Goal: Transaction & Acquisition: Purchase product/service

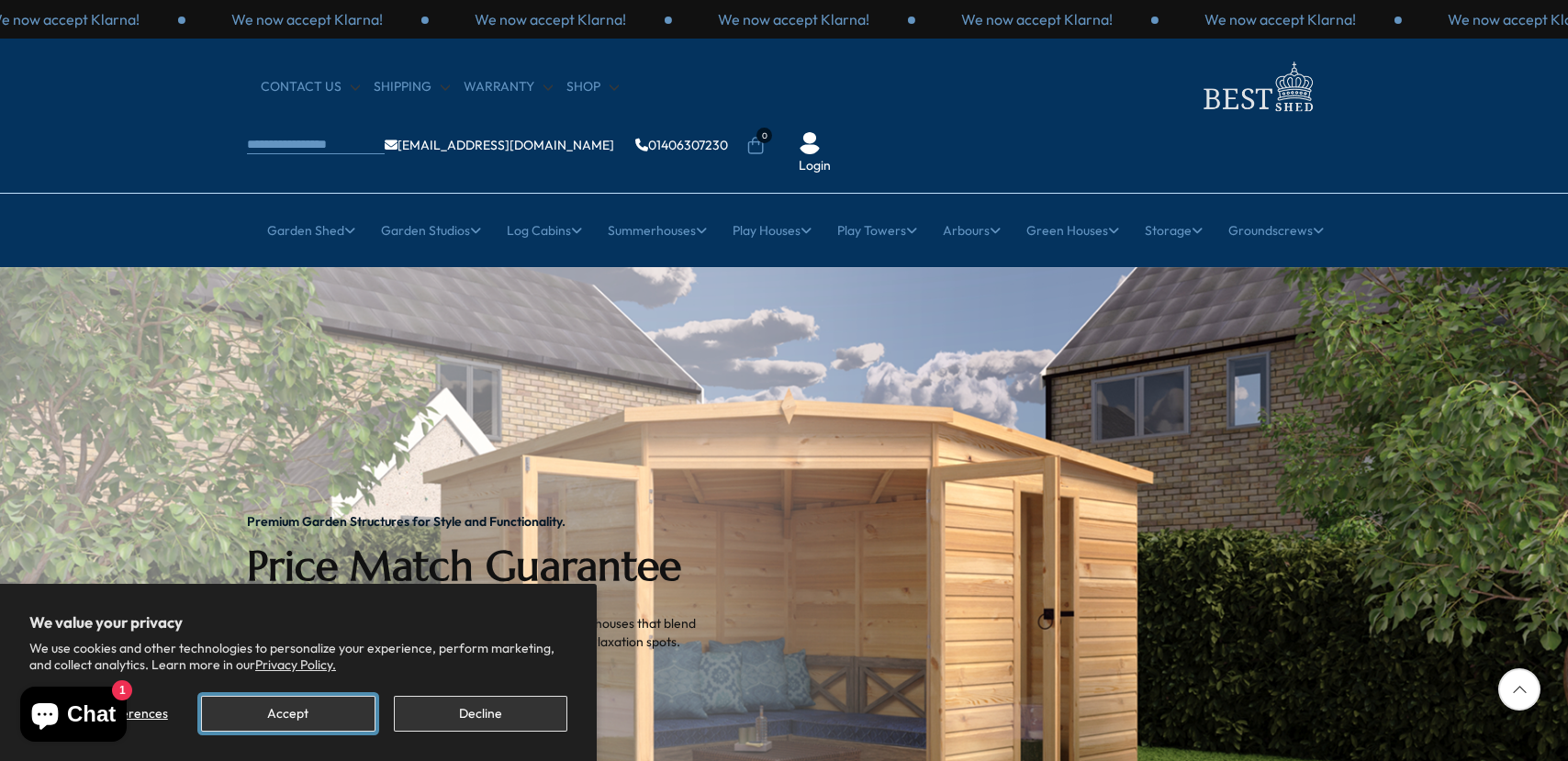
click at [288, 711] on button "Accept" at bounding box center [287, 714] width 173 height 36
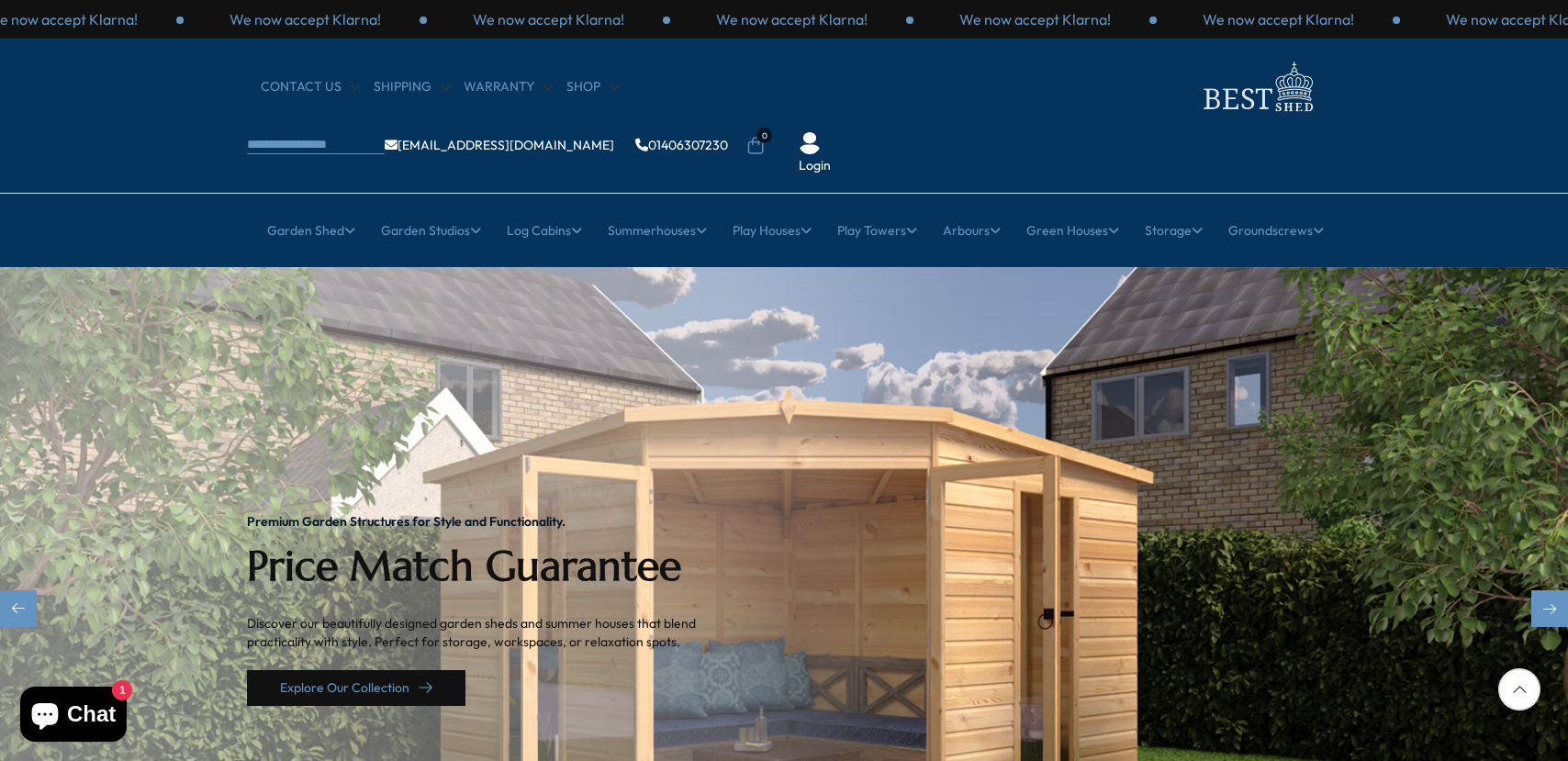
click at [383, 671] on link "Explore Our Collection" at bounding box center [357, 689] width 219 height 36
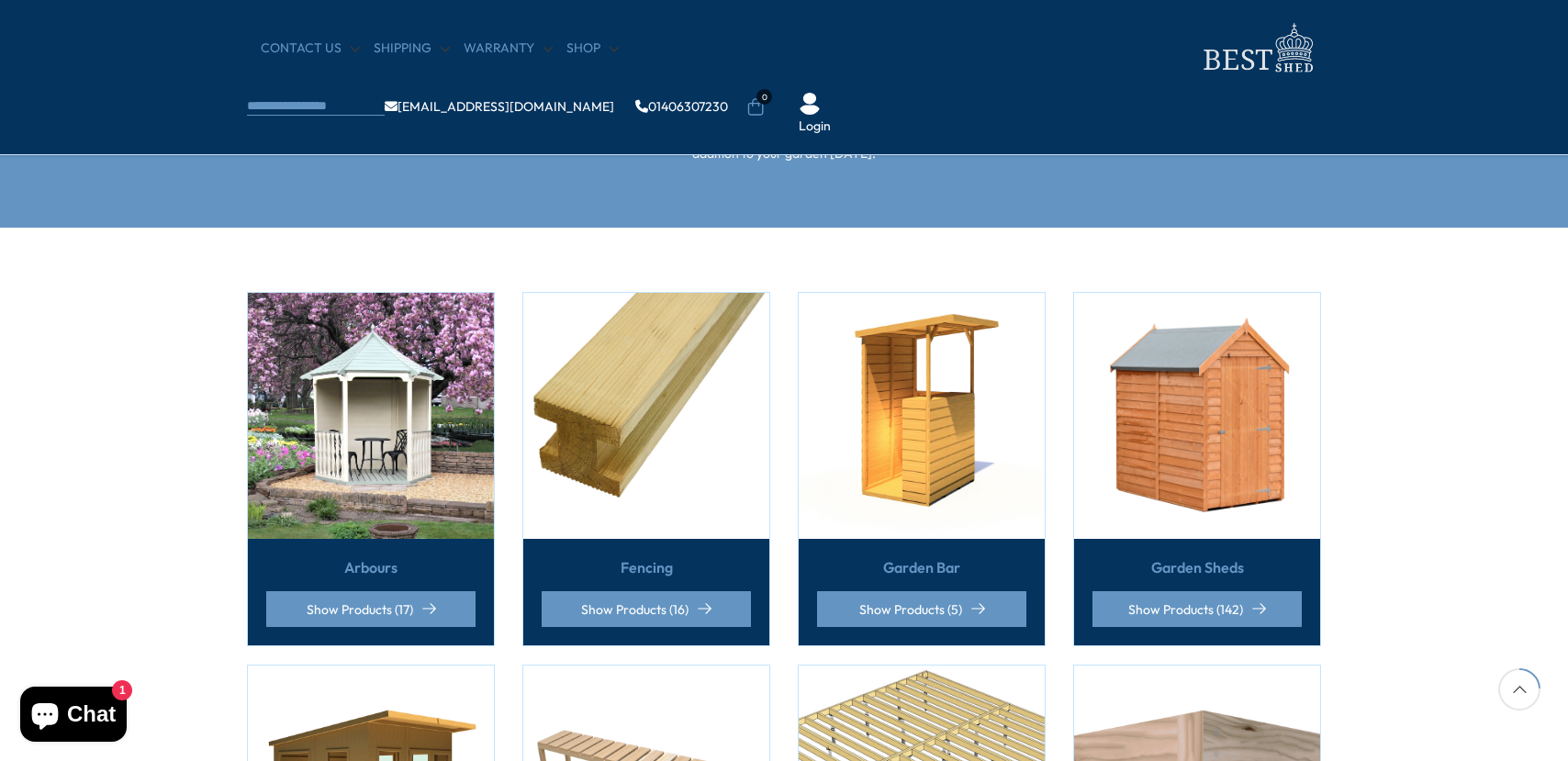
scroll to position [489, 0]
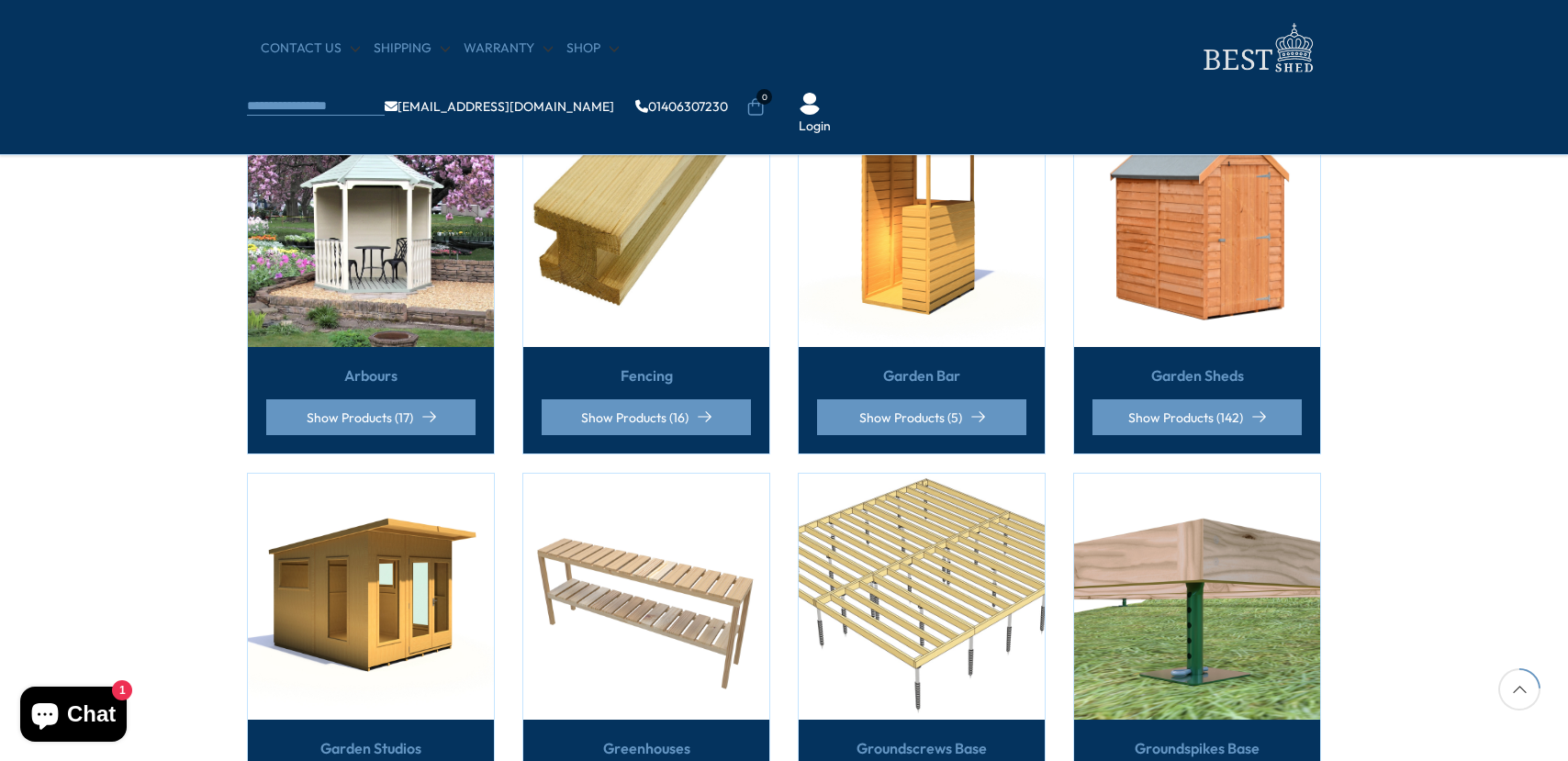
click at [1197, 365] on link "Garden Sheds" at bounding box center [1196, 375] width 92 height 20
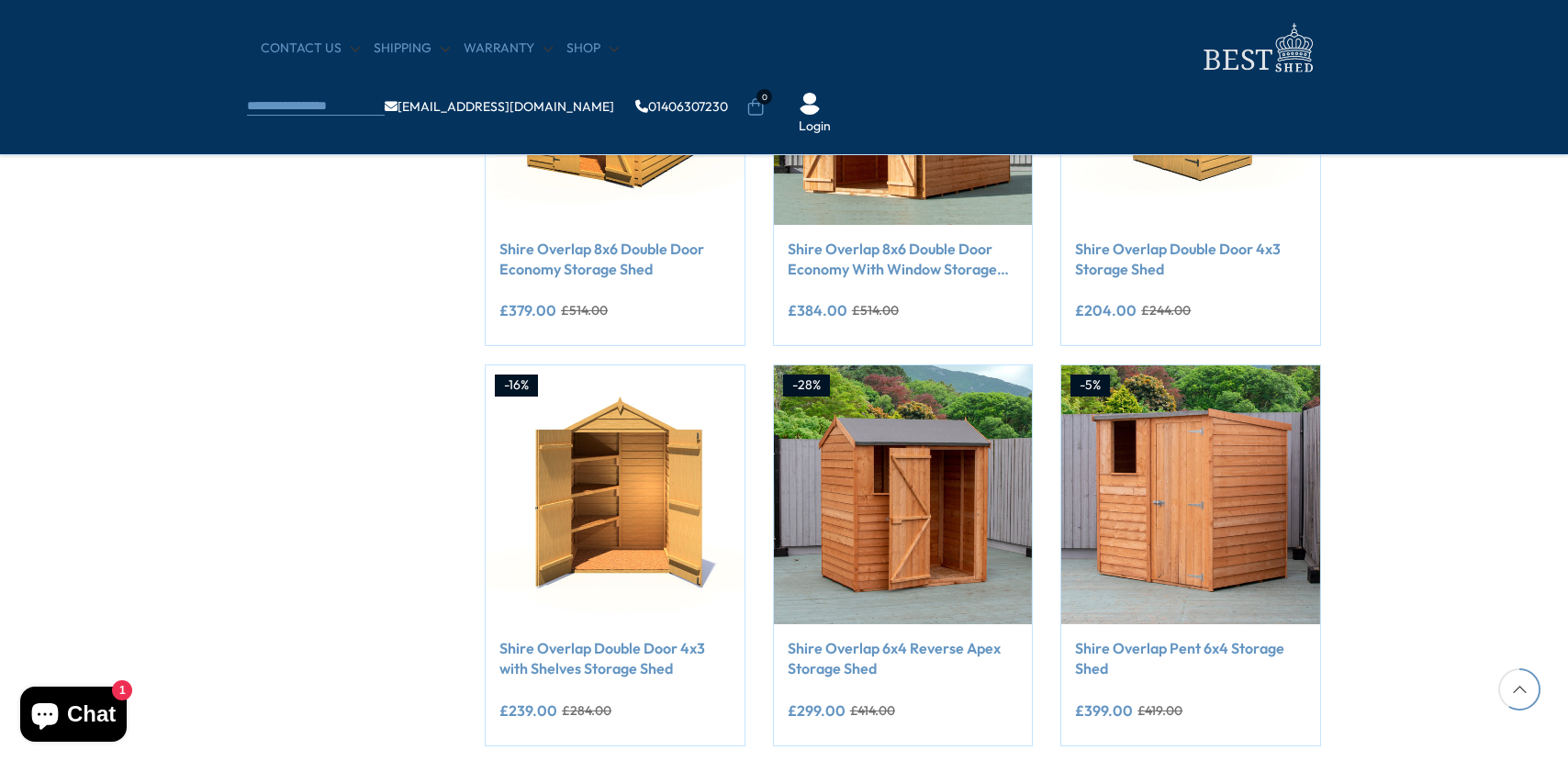
scroll to position [1346, 0]
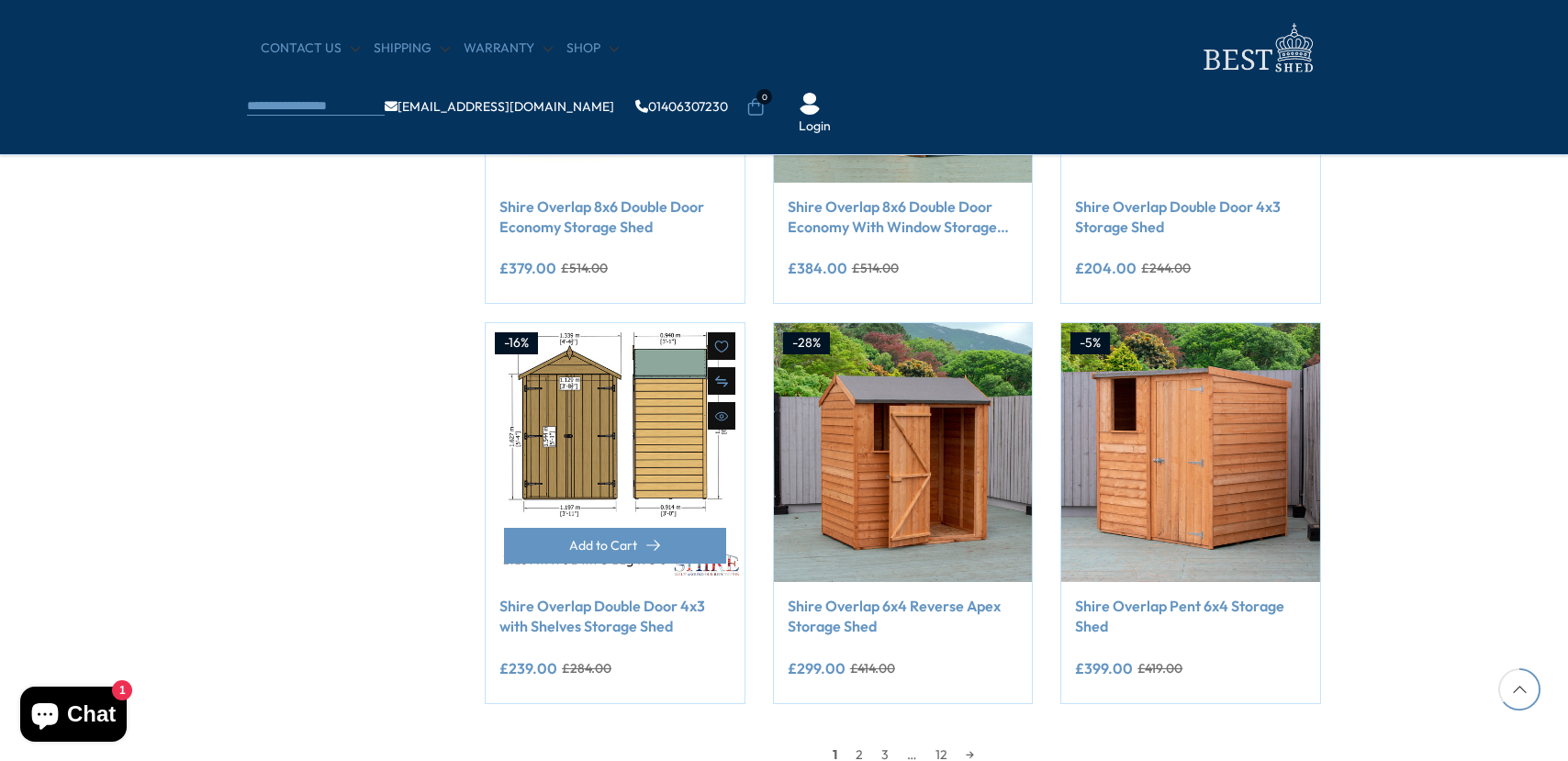
click at [619, 448] on img at bounding box center [615, 453] width 259 height 259
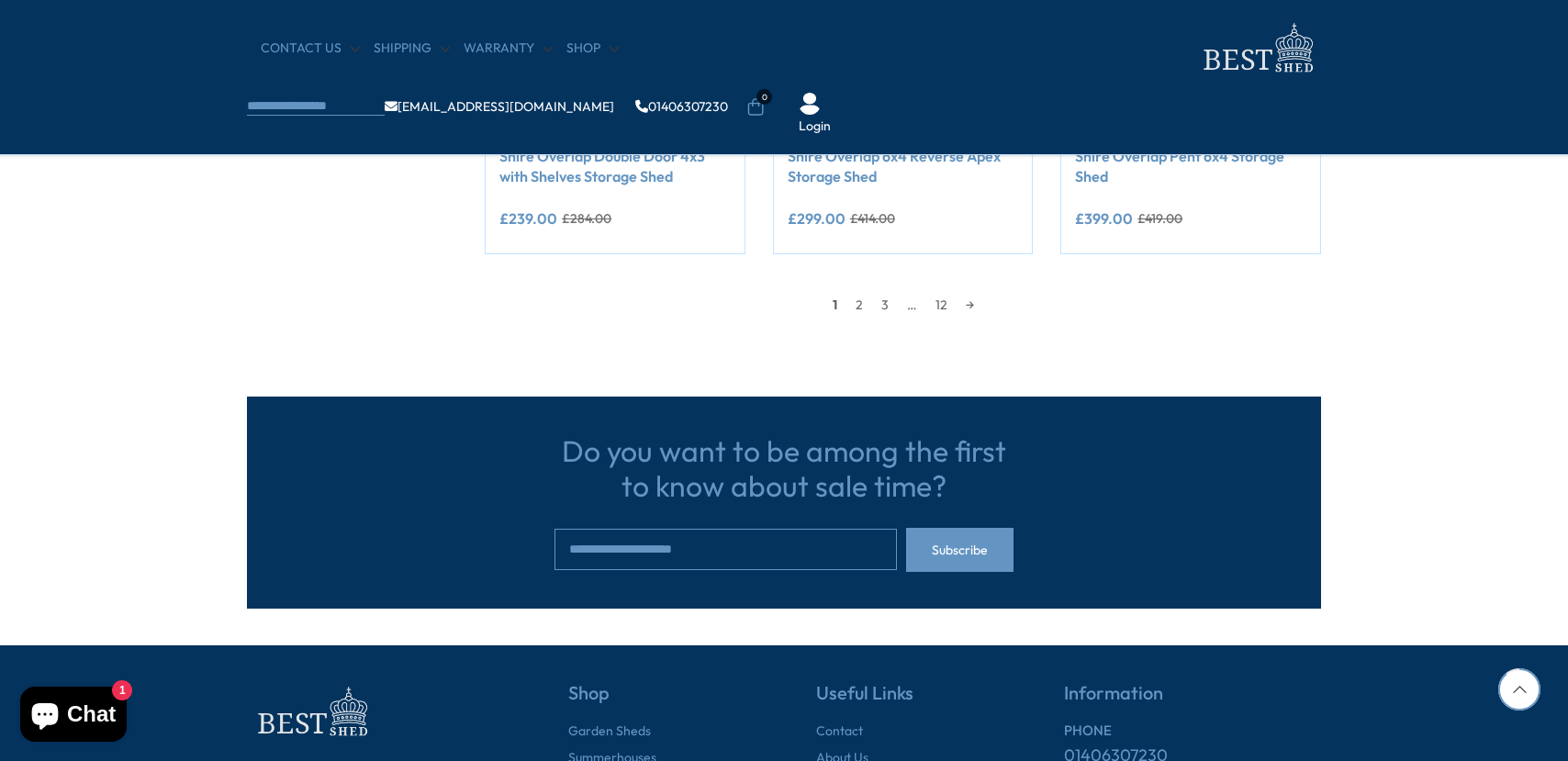
scroll to position [1959, 0]
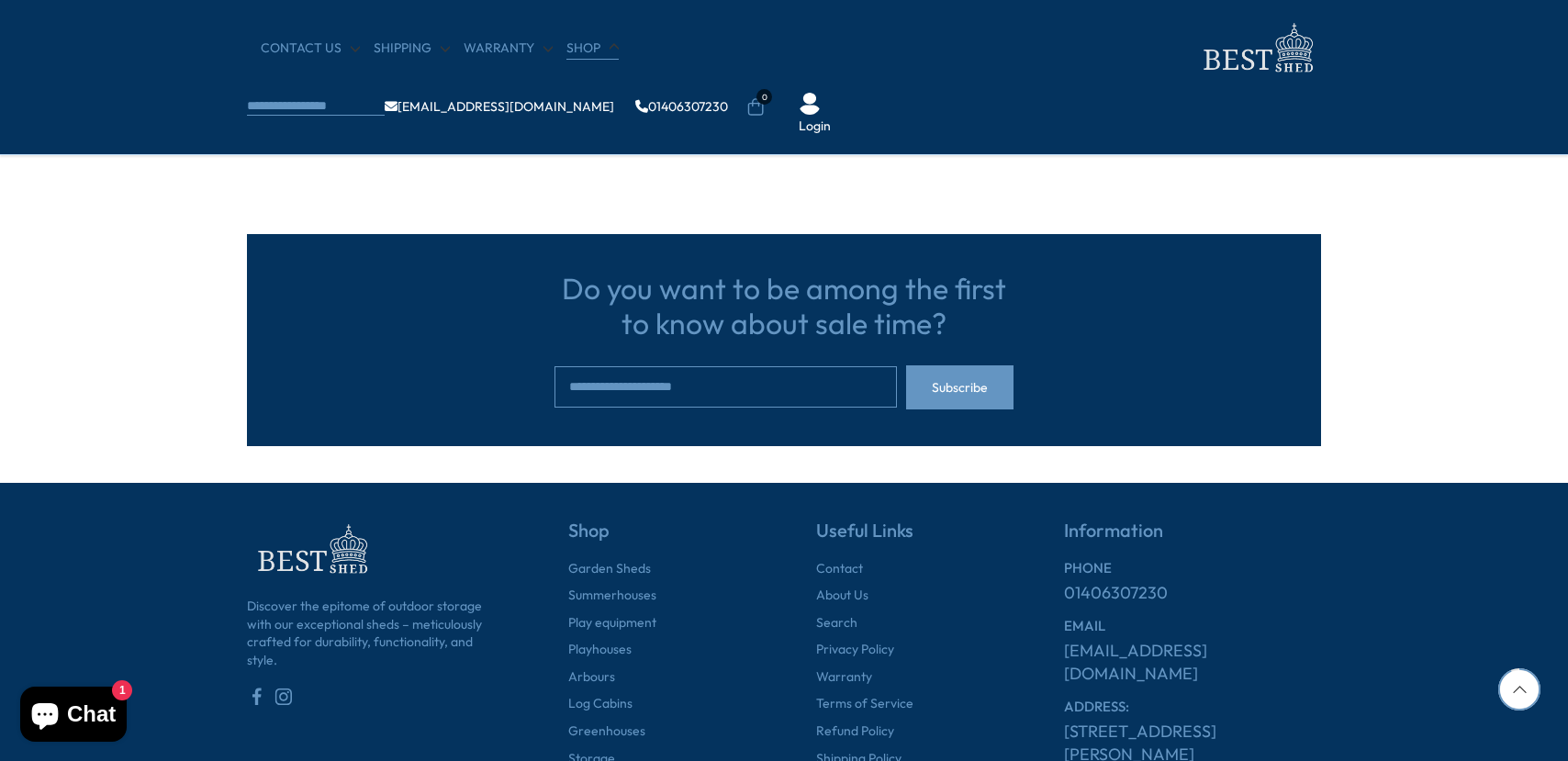
click at [585, 53] on link "Shop" at bounding box center [592, 49] width 52 height 18
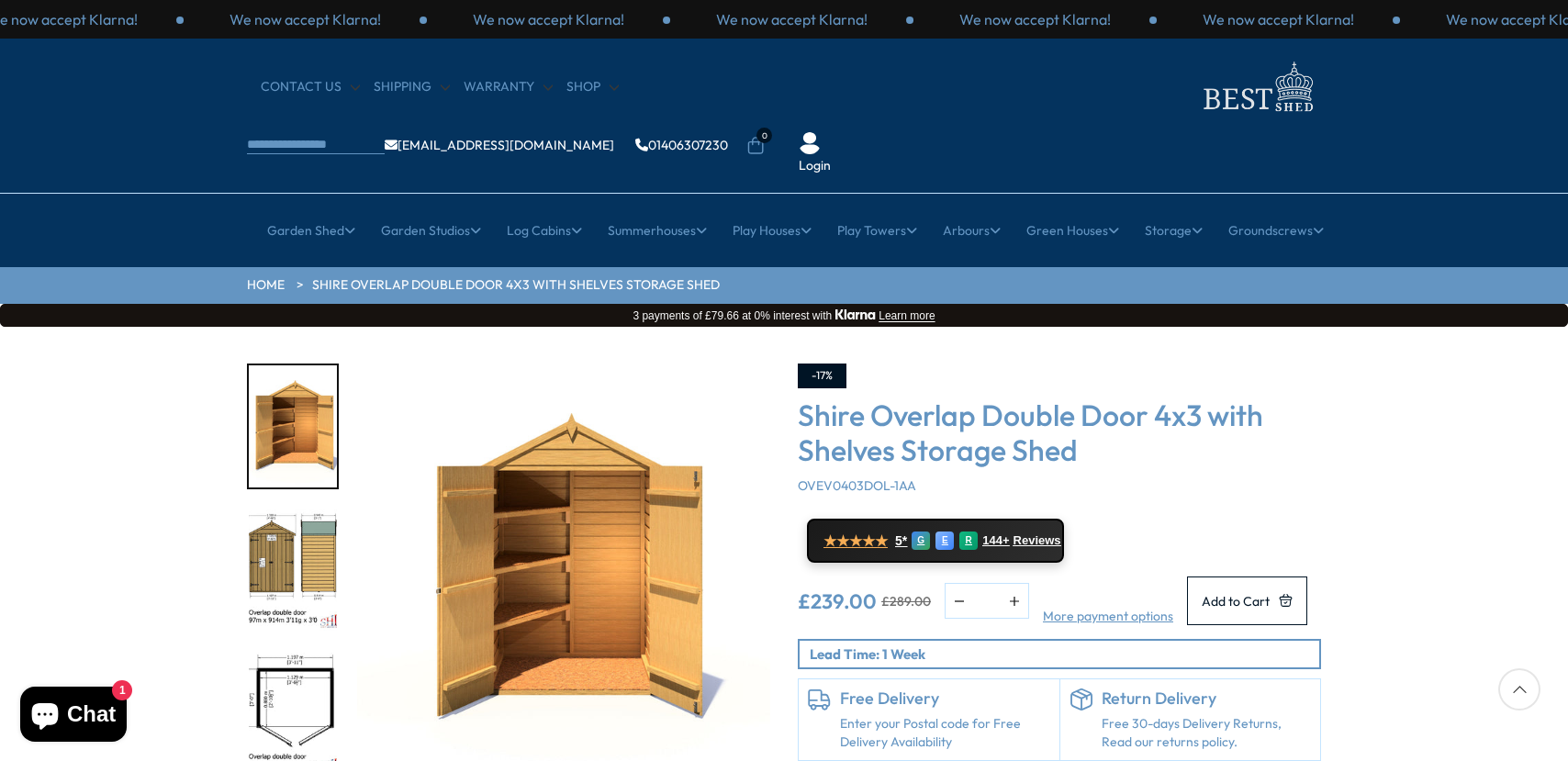
click at [517, 504] on img "1 / 11" at bounding box center [563, 570] width 413 height 413
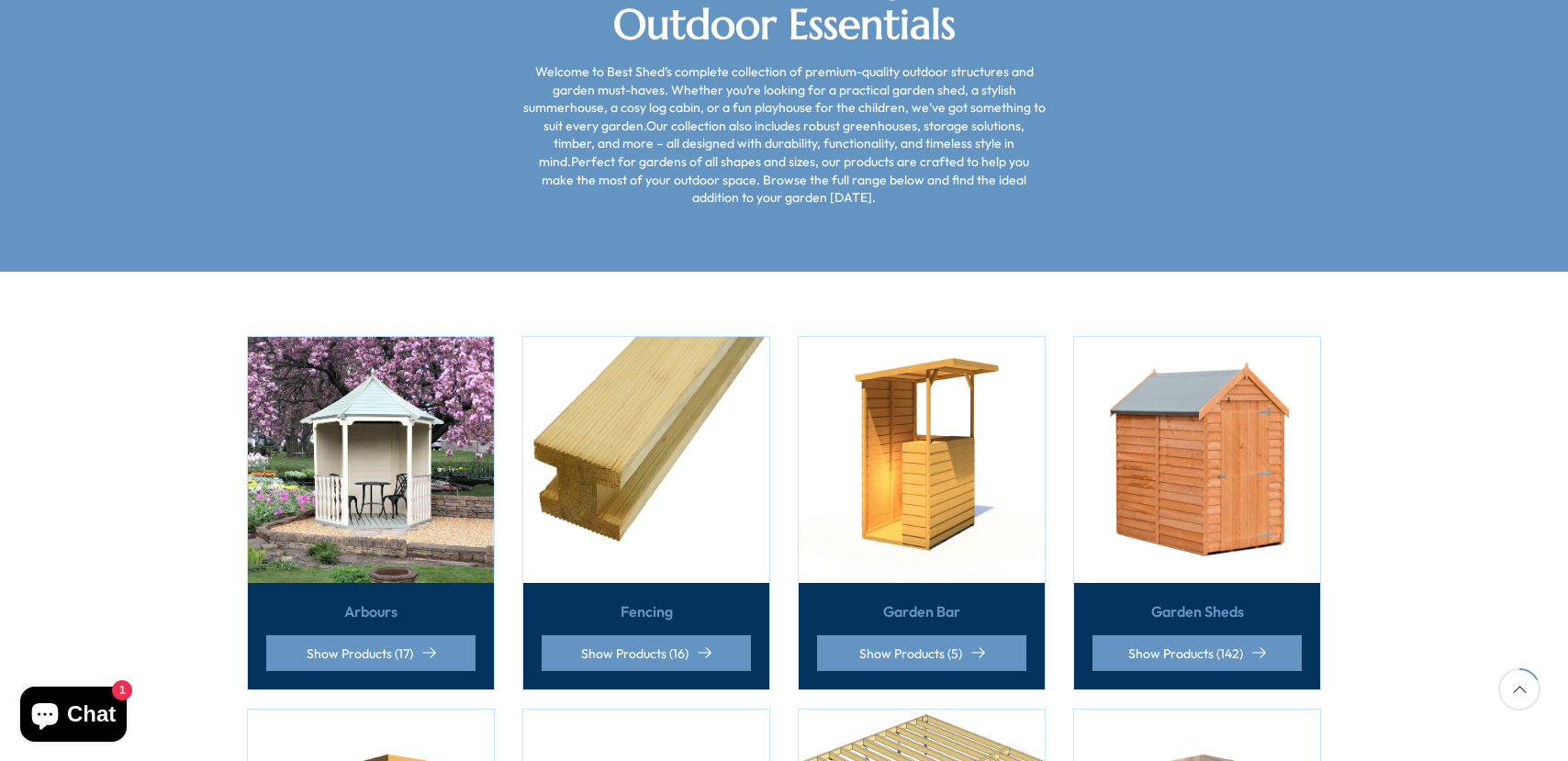
scroll to position [367, 0]
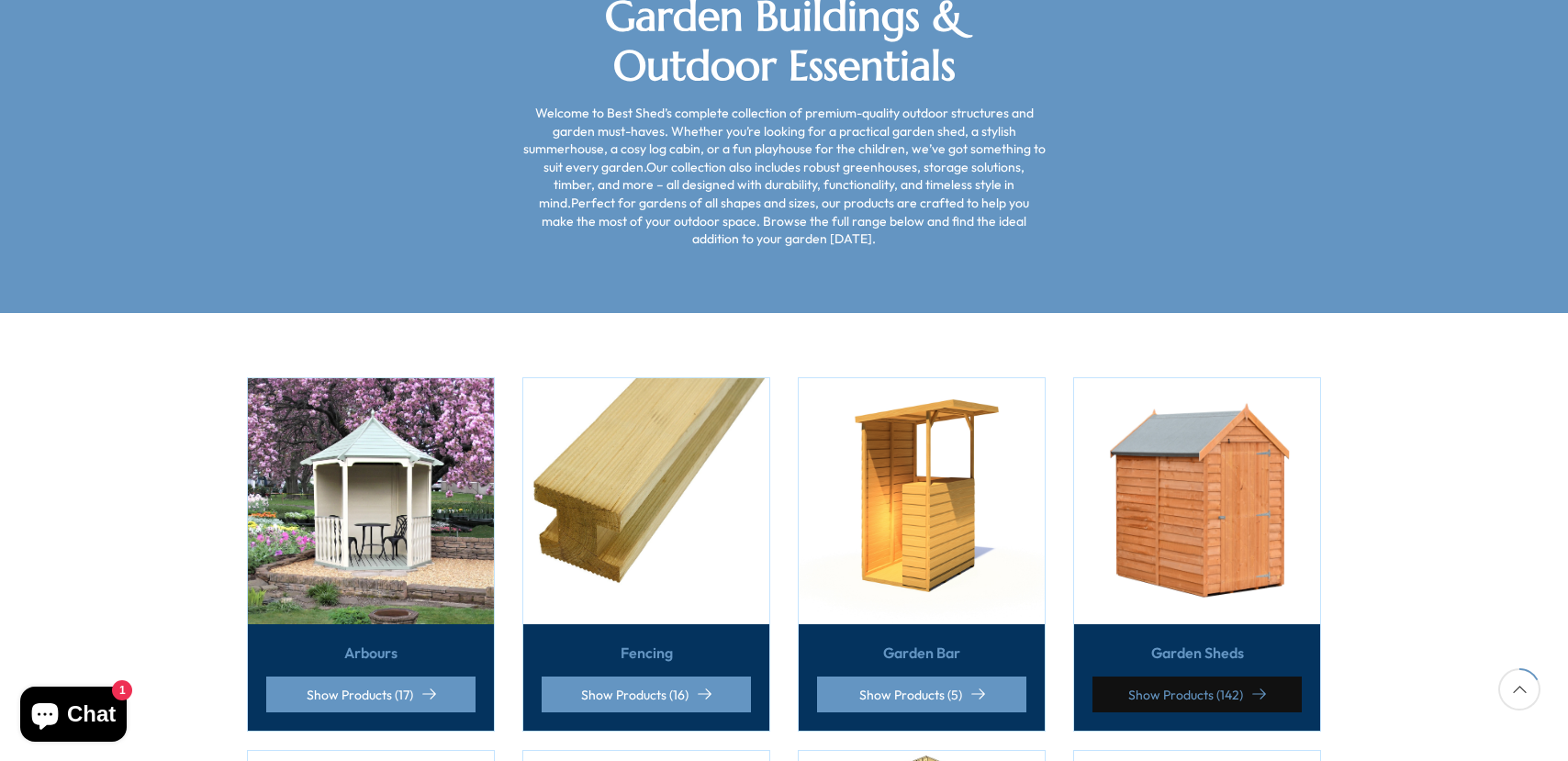
click at [1194, 676] on link "Show Products (142)" at bounding box center [1197, 694] width 209 height 36
drag, startPoint x: 1194, startPoint y: 610, endPoint x: 89, endPoint y: 390, distance: 1126.7
click at [363, 482] on img at bounding box center [371, 501] width 246 height 246
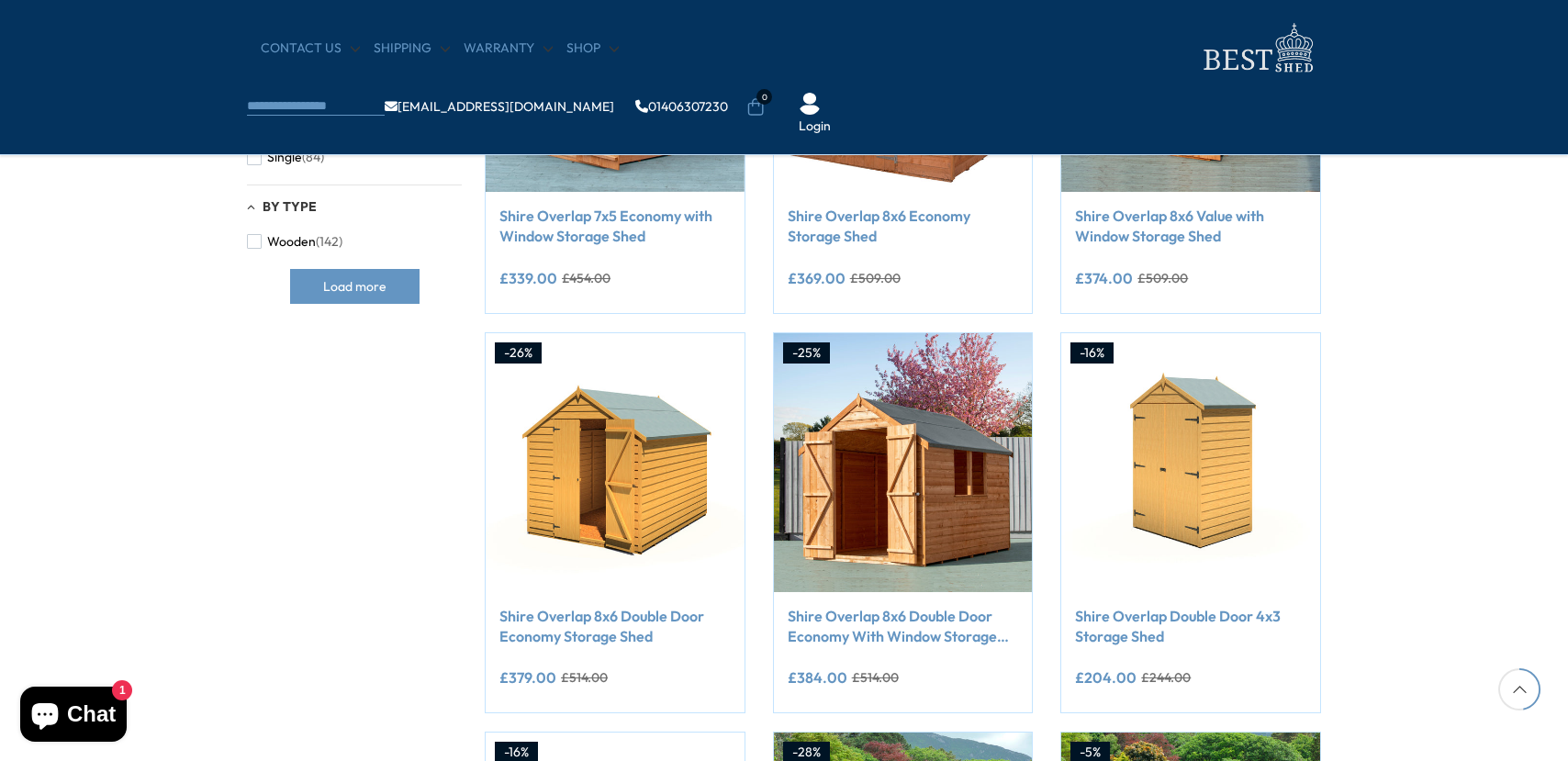
scroll to position [979, 0]
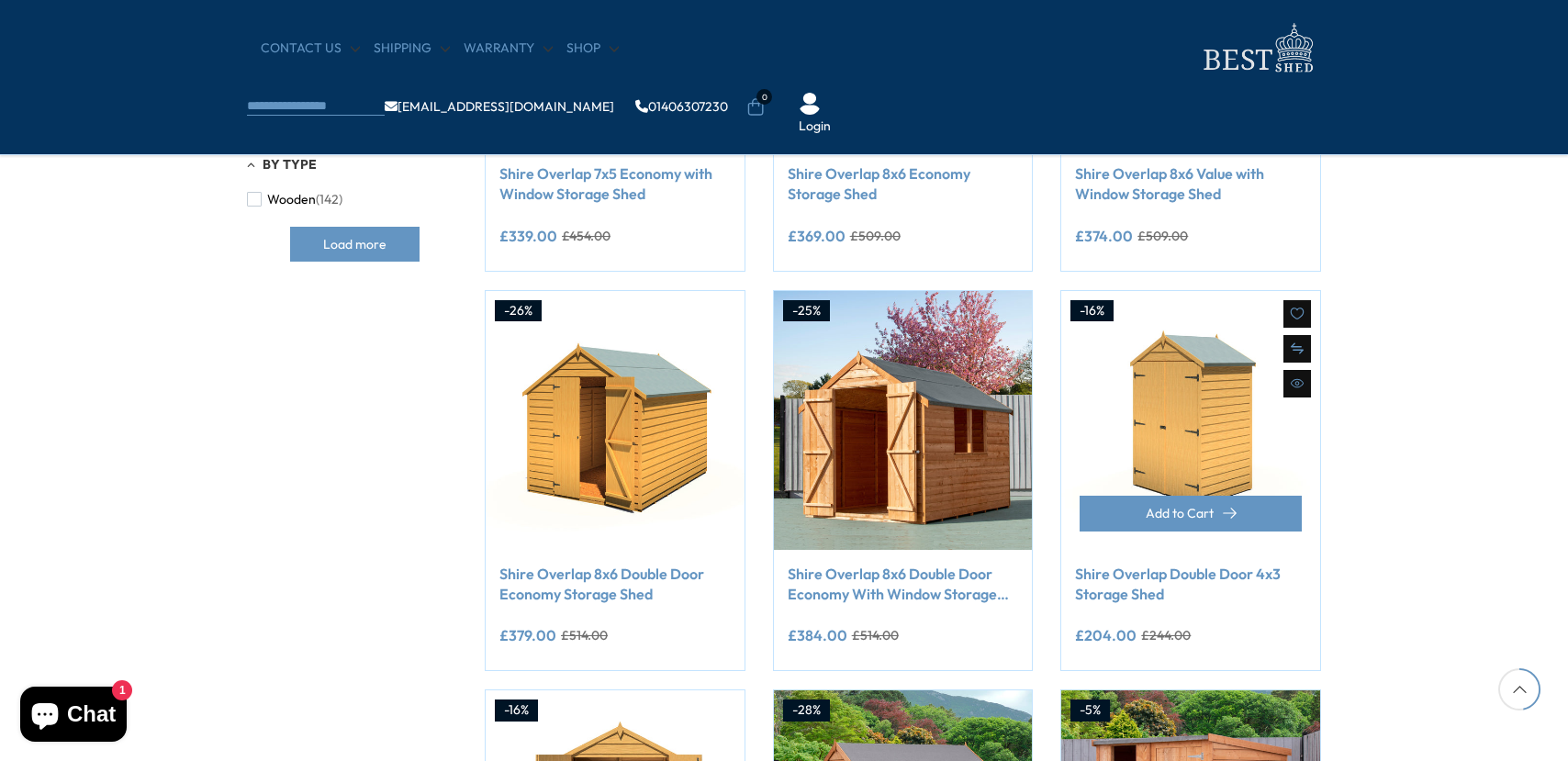
click at [1143, 567] on link "Shire Overlap Double Door 4x3 Storage Shed" at bounding box center [1190, 584] width 231 height 41
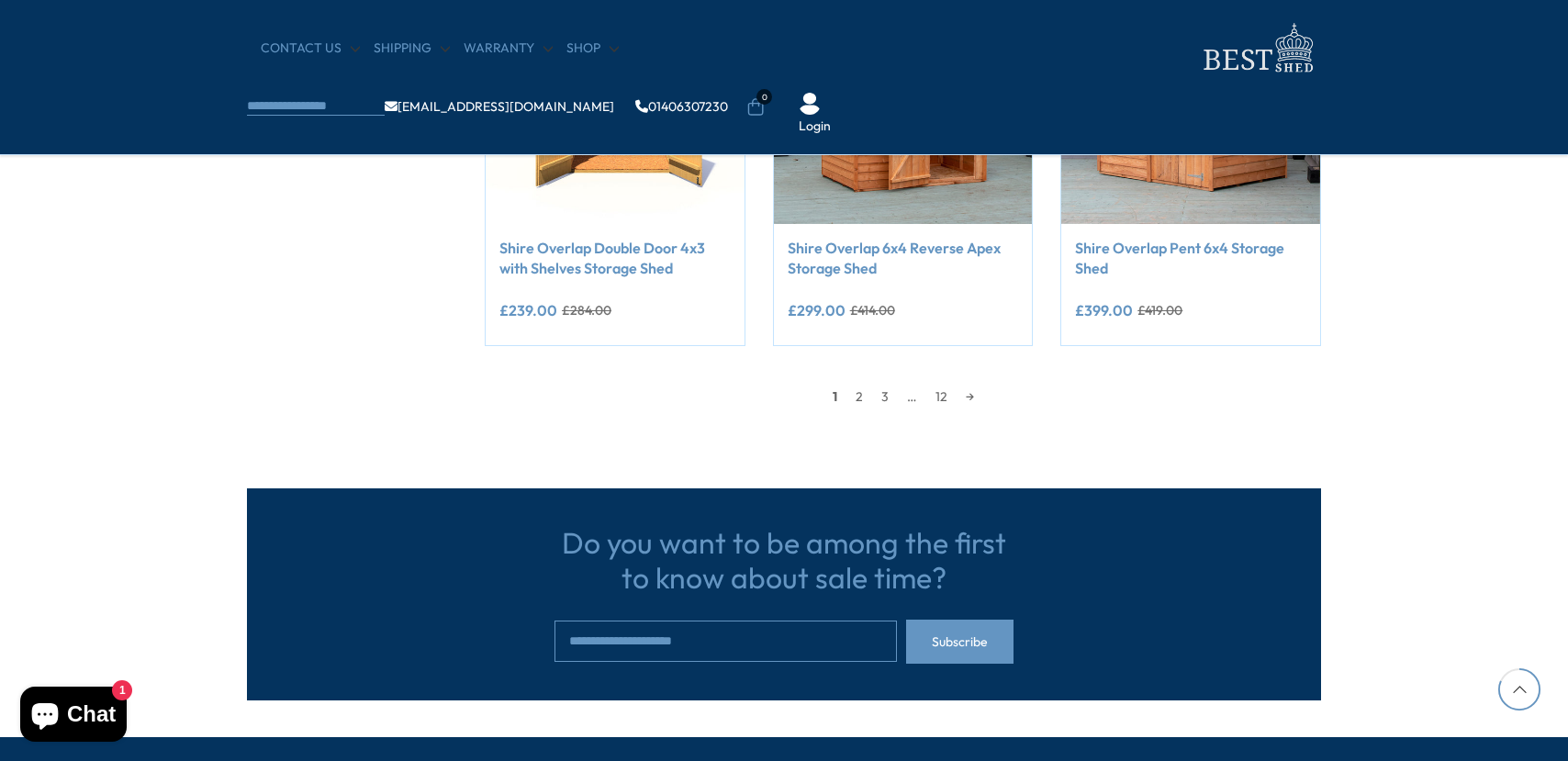
scroll to position [1713, 0]
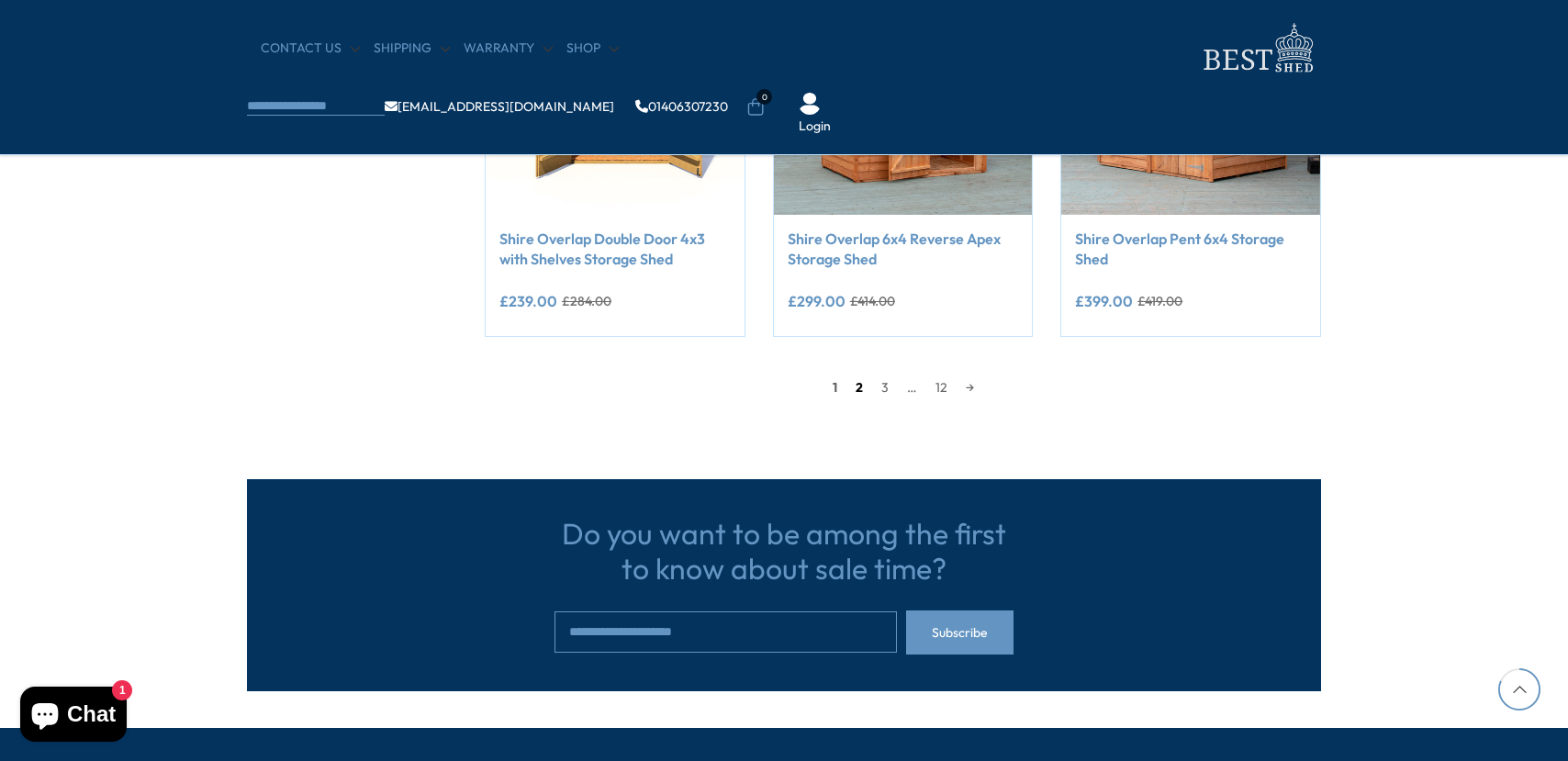
click at [858, 379] on link "2" at bounding box center [859, 387] width 26 height 28
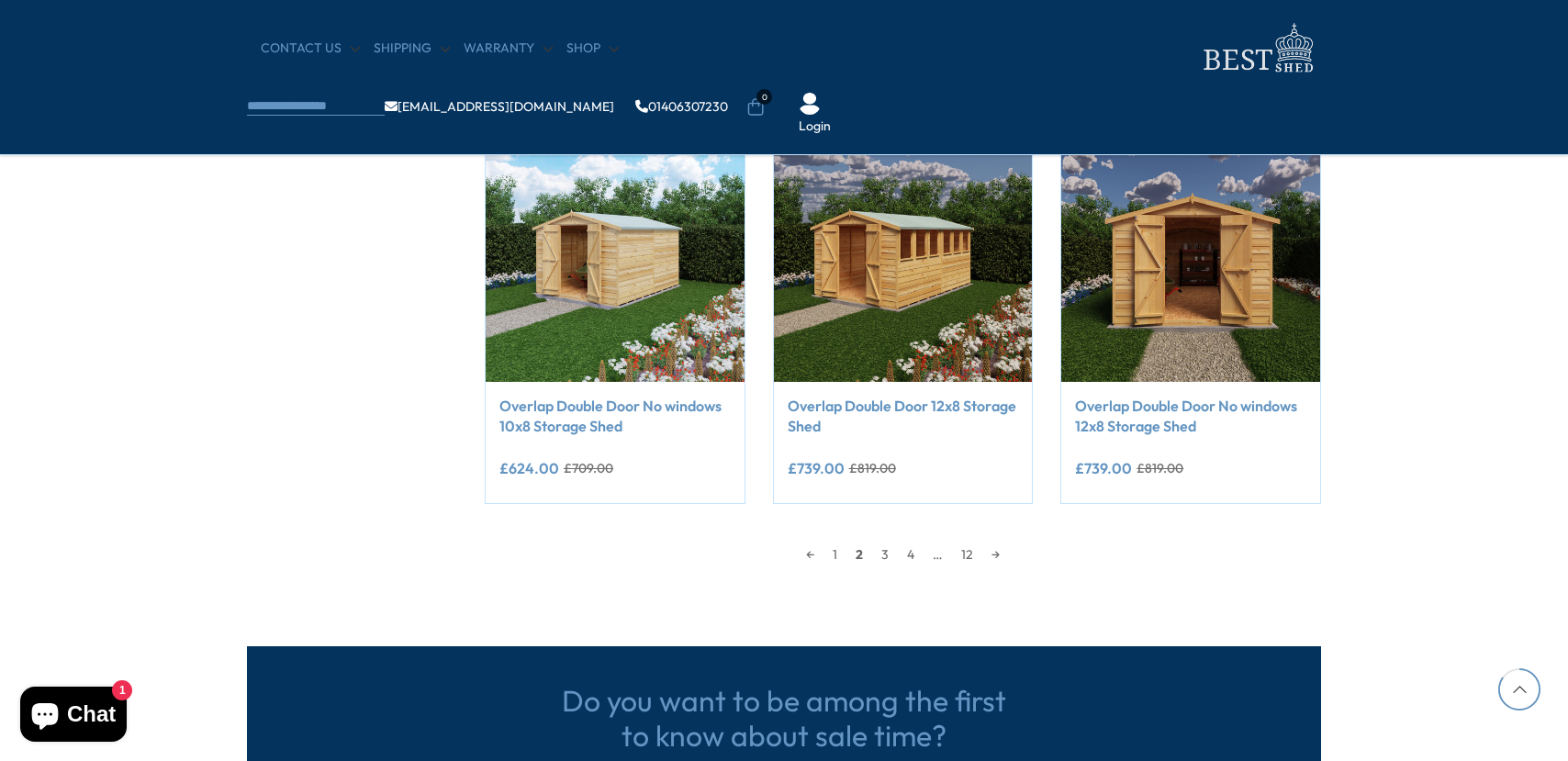
scroll to position [1827, 0]
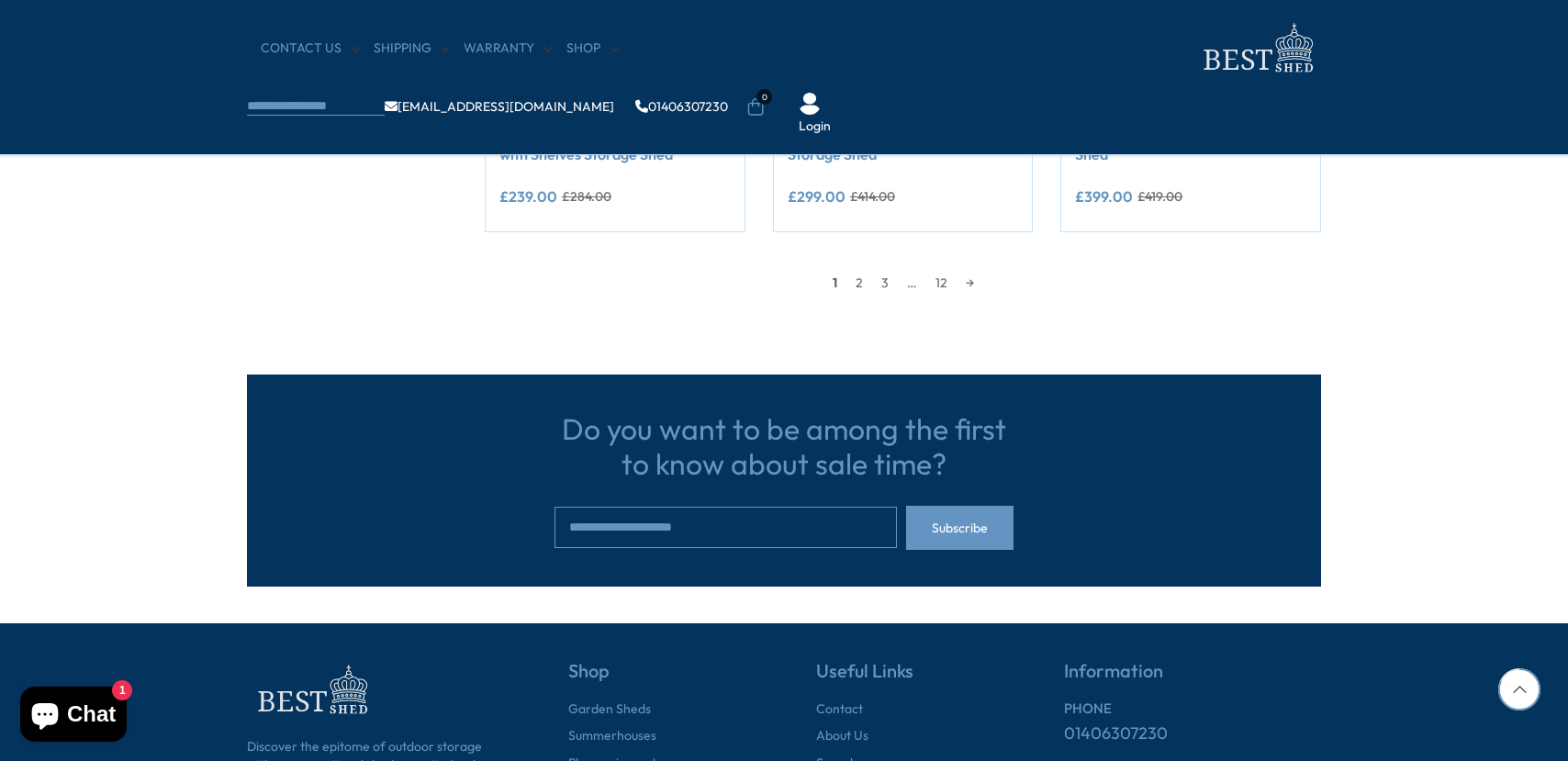
scroll to position [1713, 0]
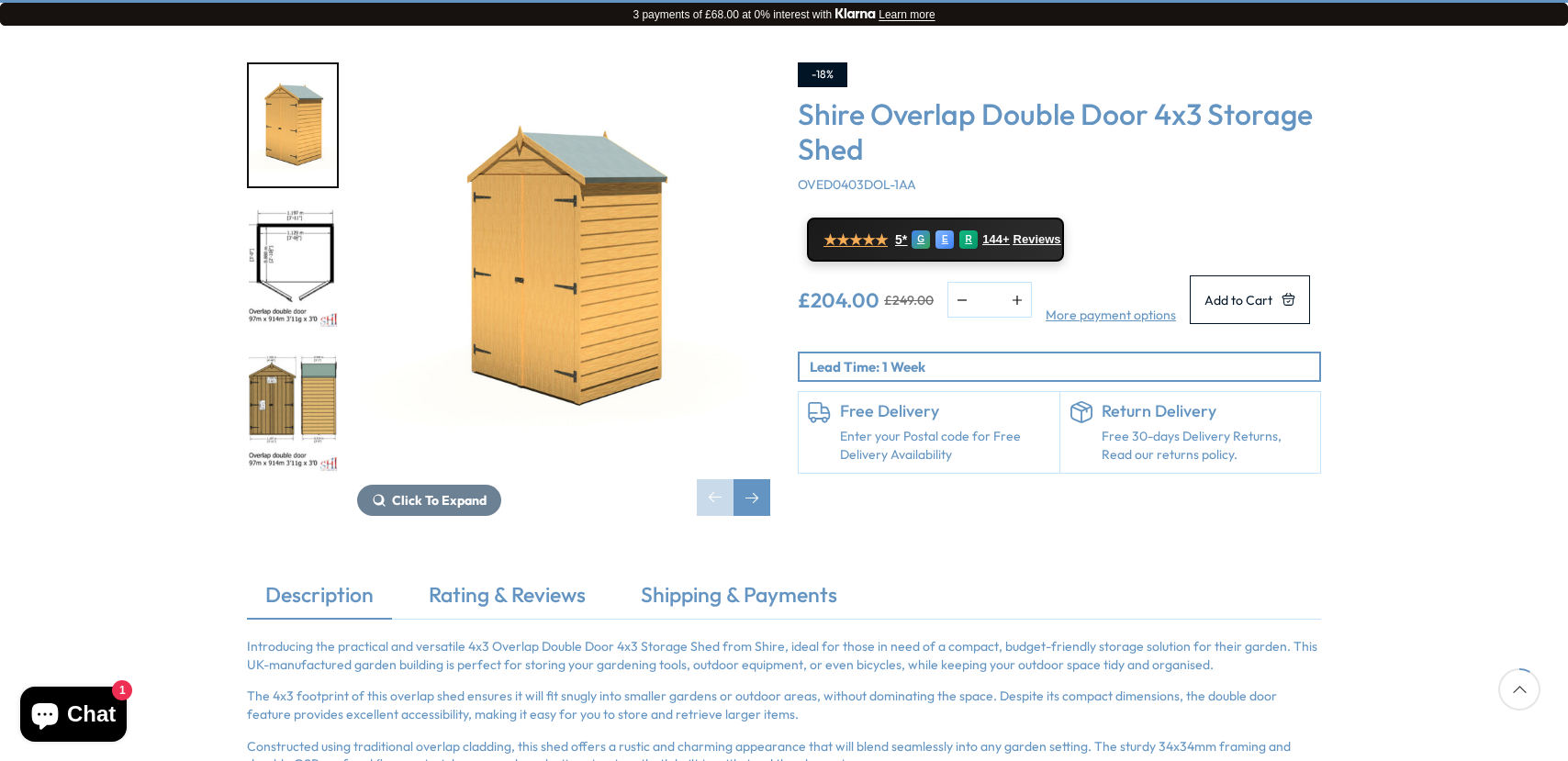
scroll to position [367, 0]
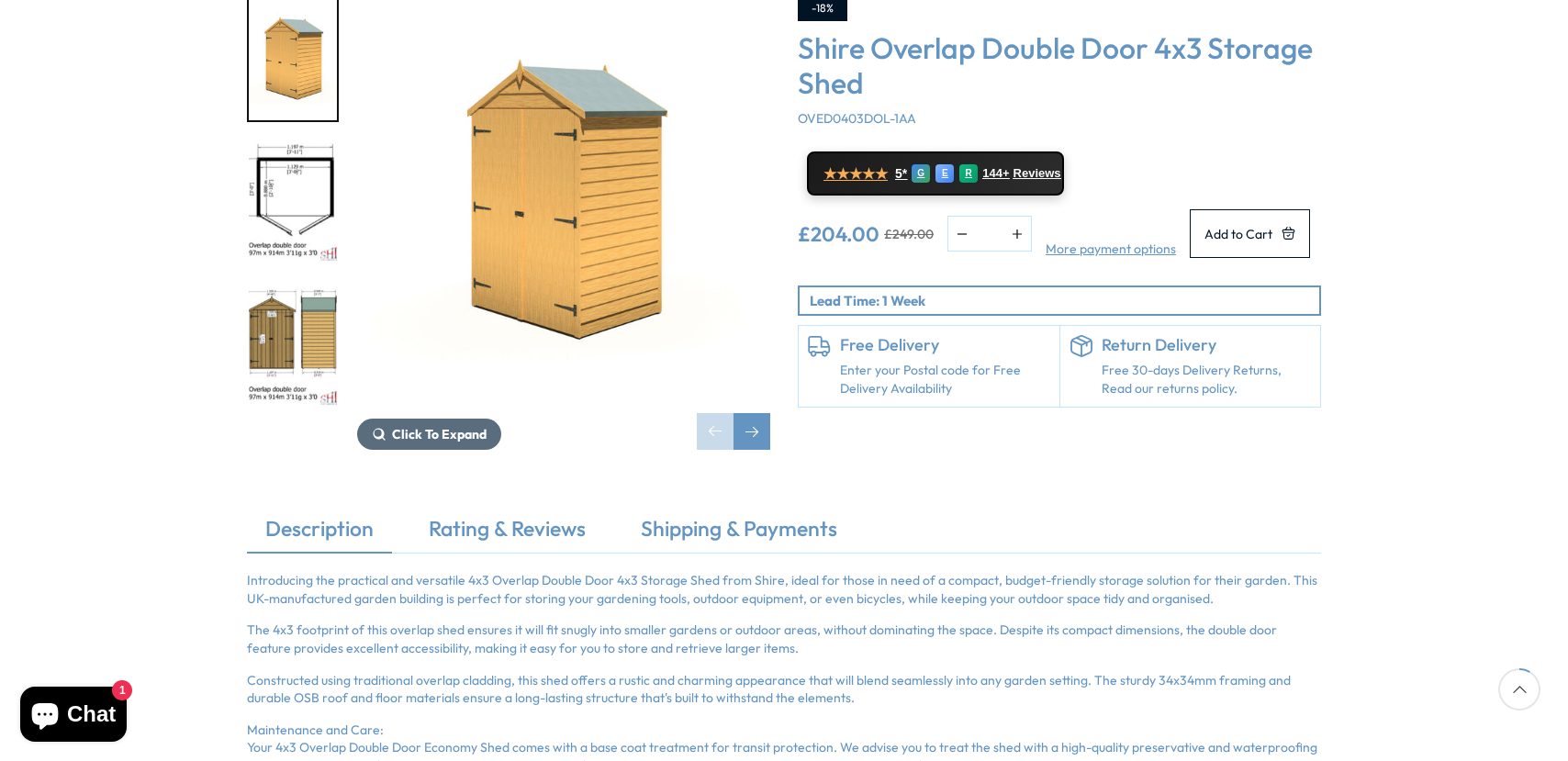
click at [415, 426] on span "Click To Expand" at bounding box center [438, 434] width 94 height 16
click at [314, 515] on link "Description" at bounding box center [319, 534] width 145 height 39
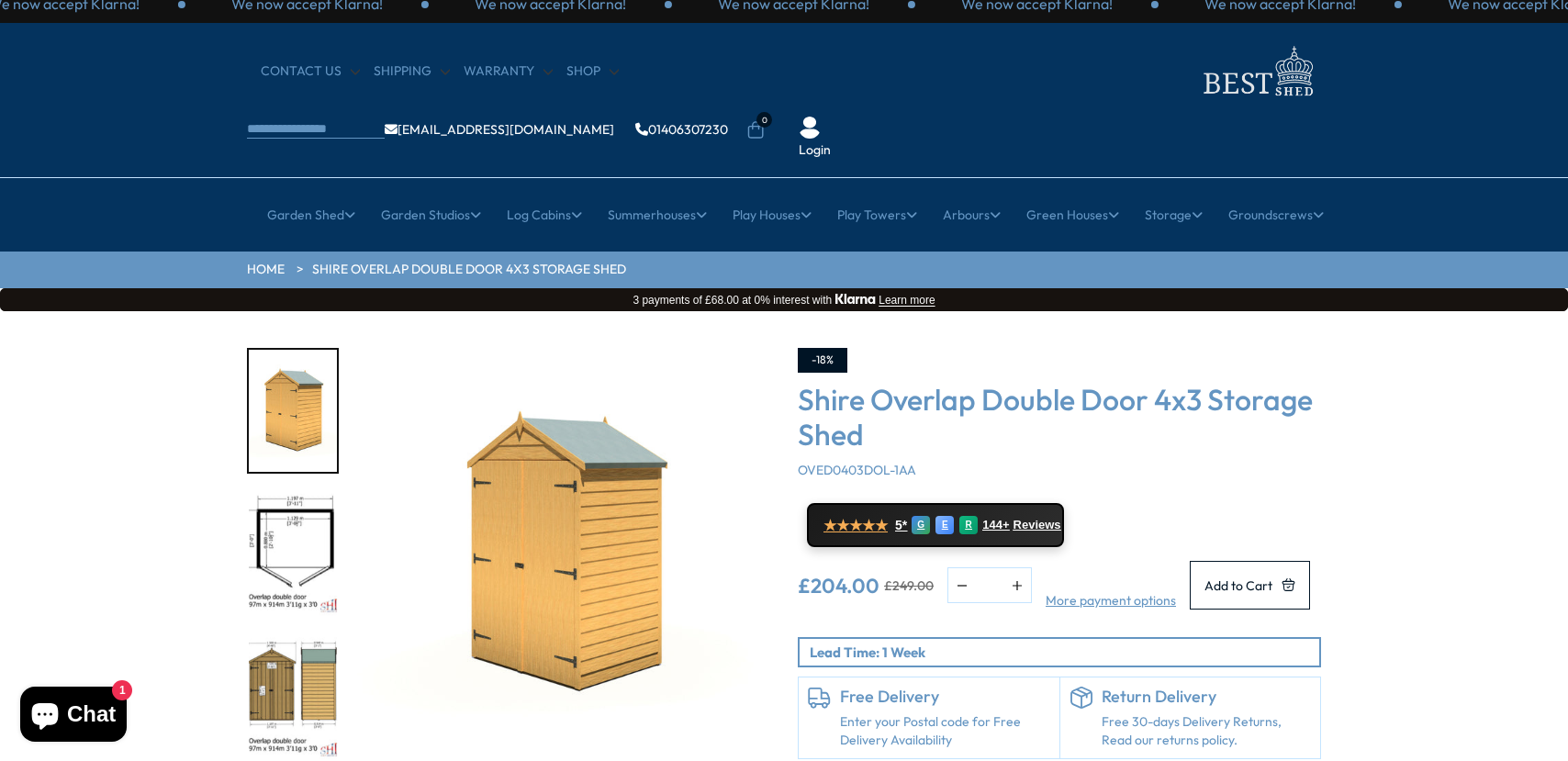
scroll to position [0, 0]
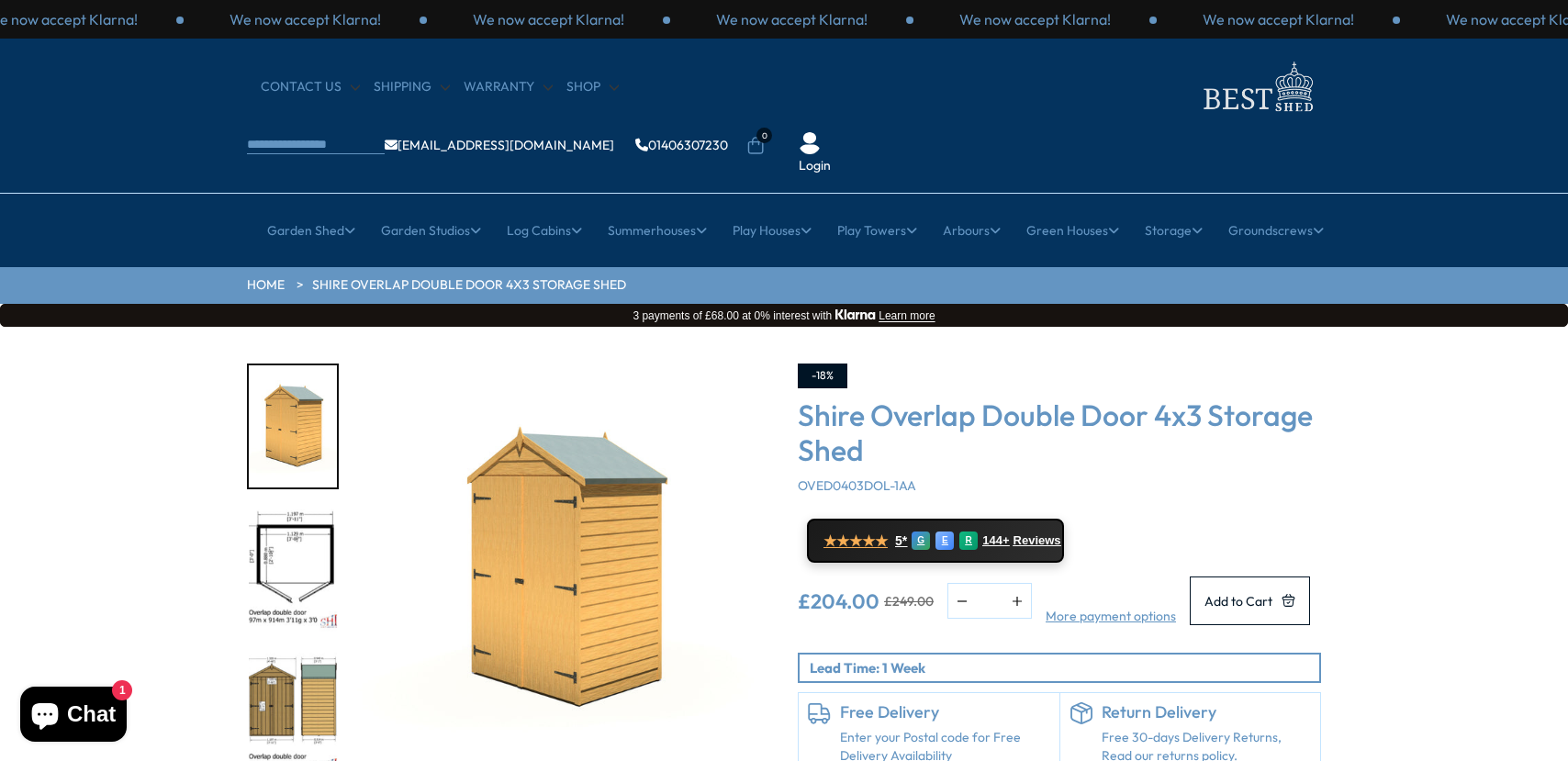
click at [306, 510] on img "2 / 8" at bounding box center [293, 571] width 88 height 122
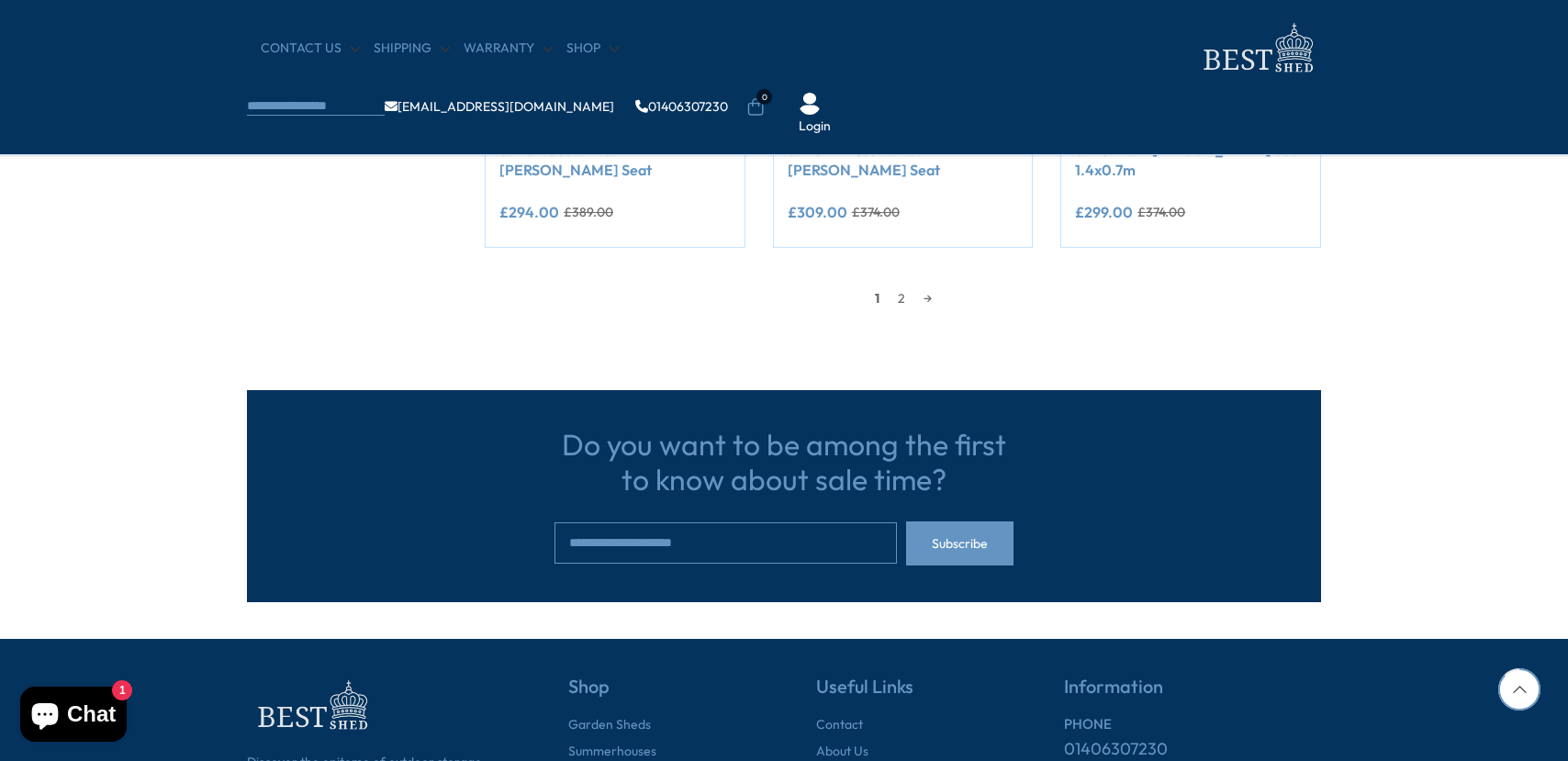
scroll to position [1836, 0]
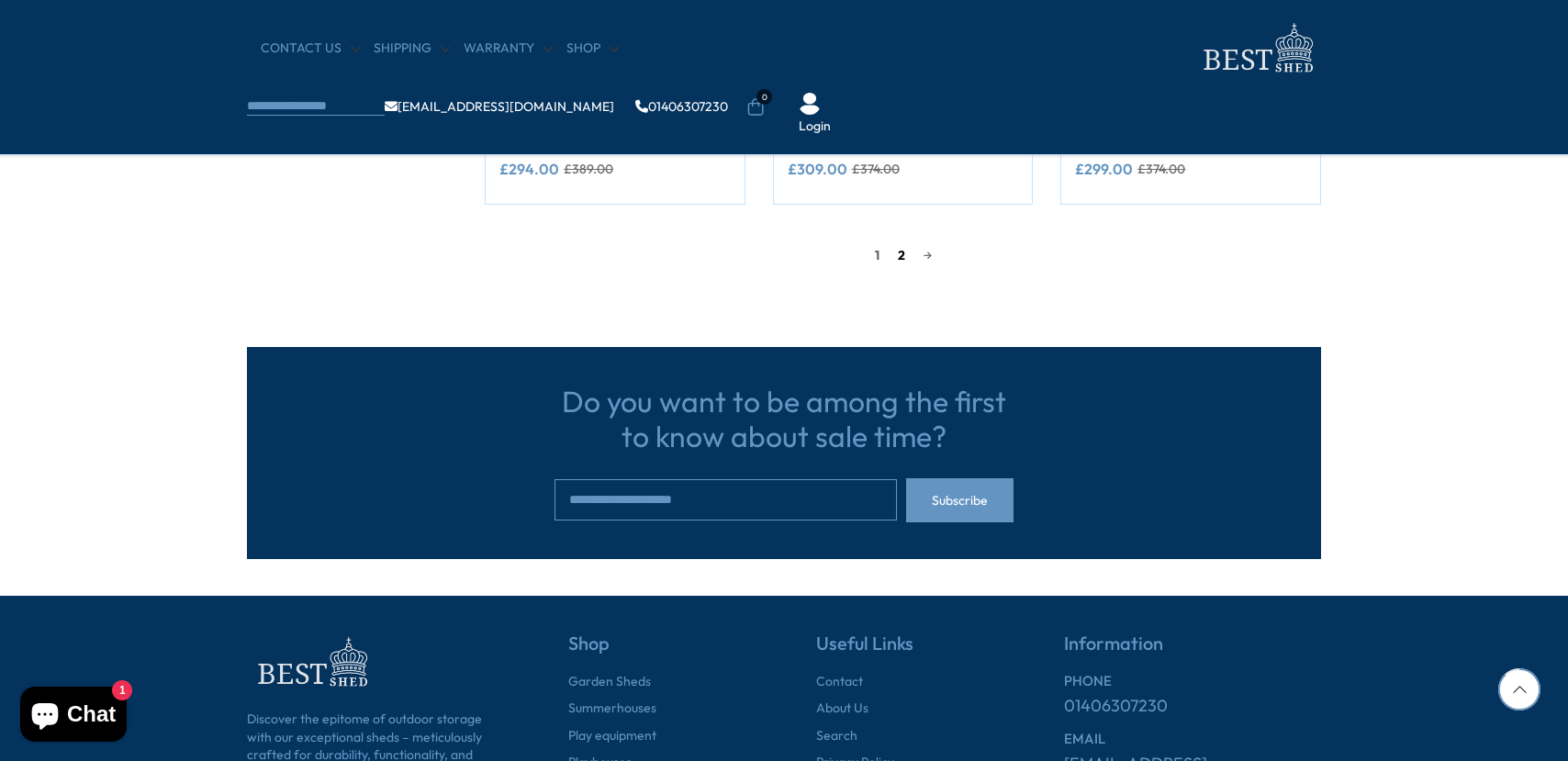
click at [898, 259] on link "2" at bounding box center [900, 255] width 26 height 28
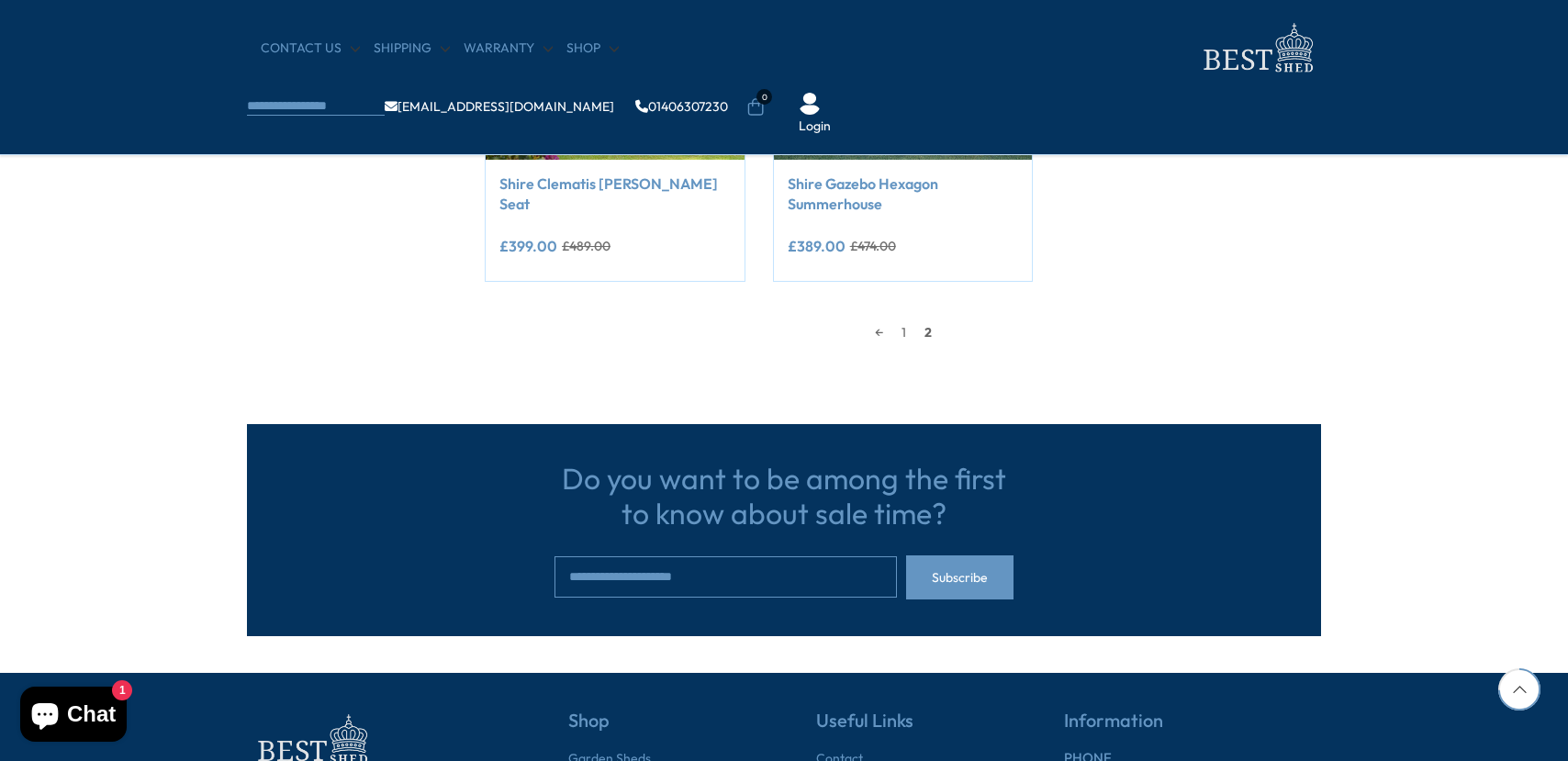
scroll to position [963, 0]
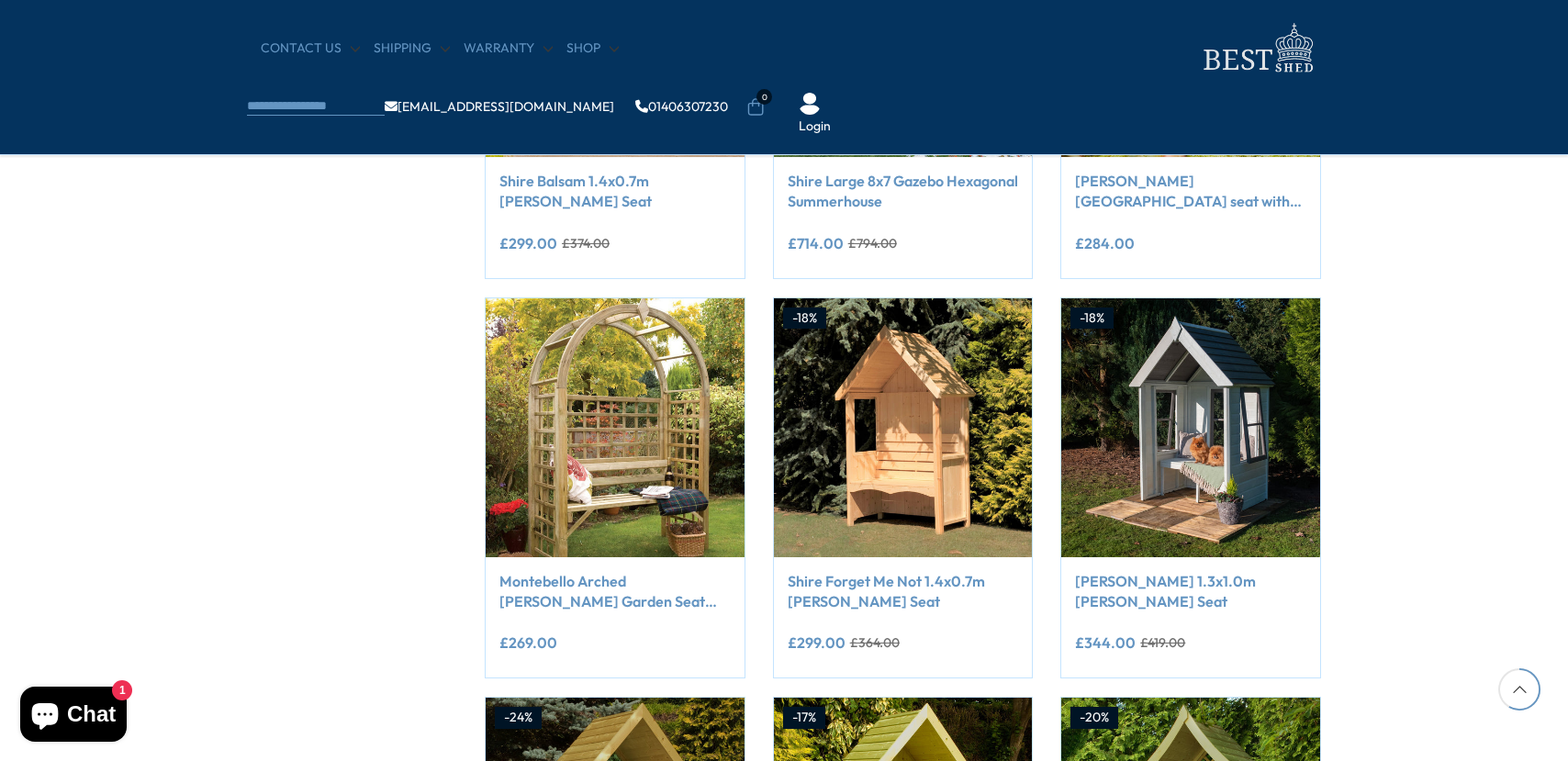
scroll to position [1298, 0]
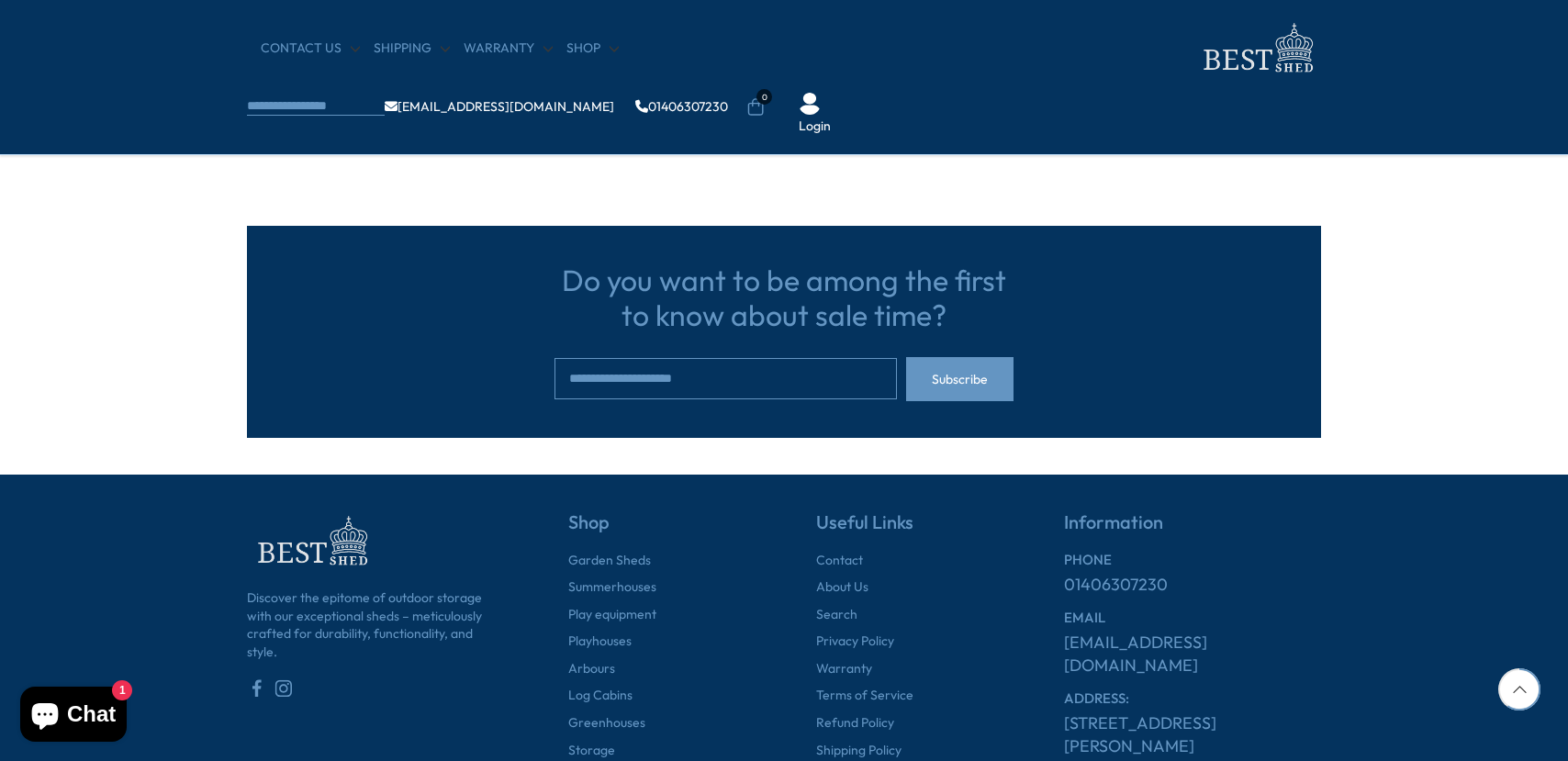
scroll to position [1967, 0]
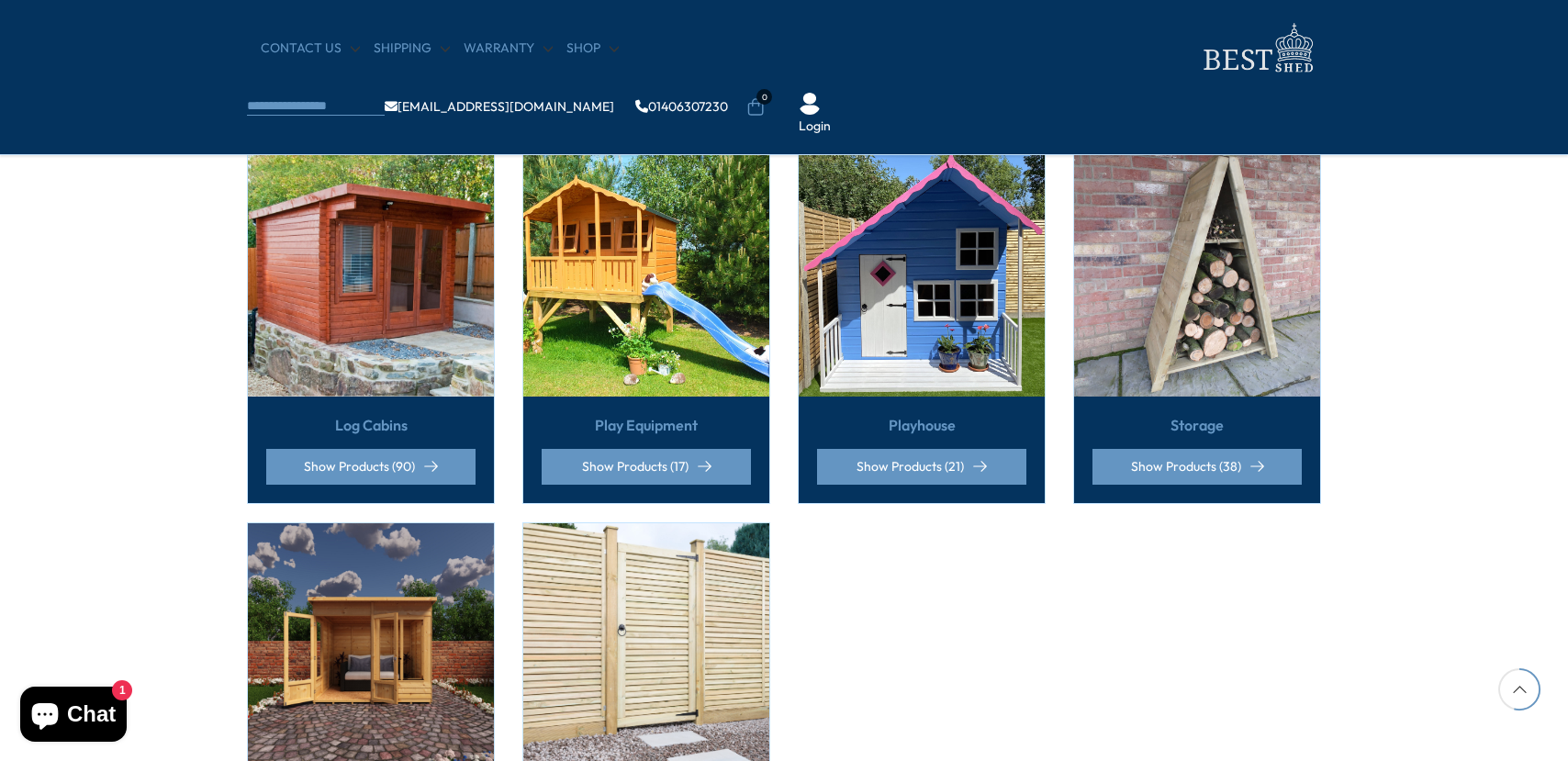
scroll to position [1224, 0]
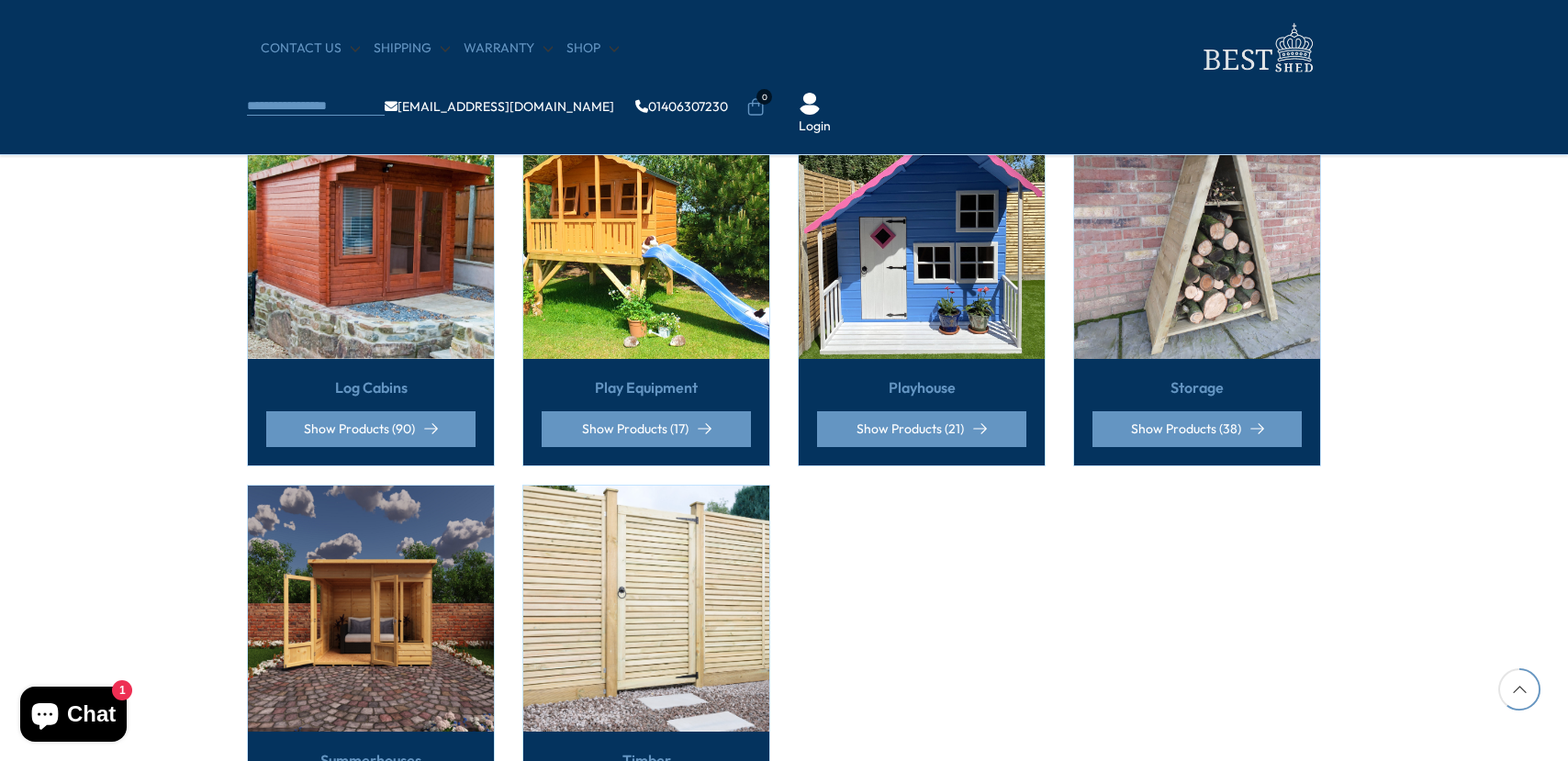
click at [670, 644] on img at bounding box center [646, 609] width 246 height 246
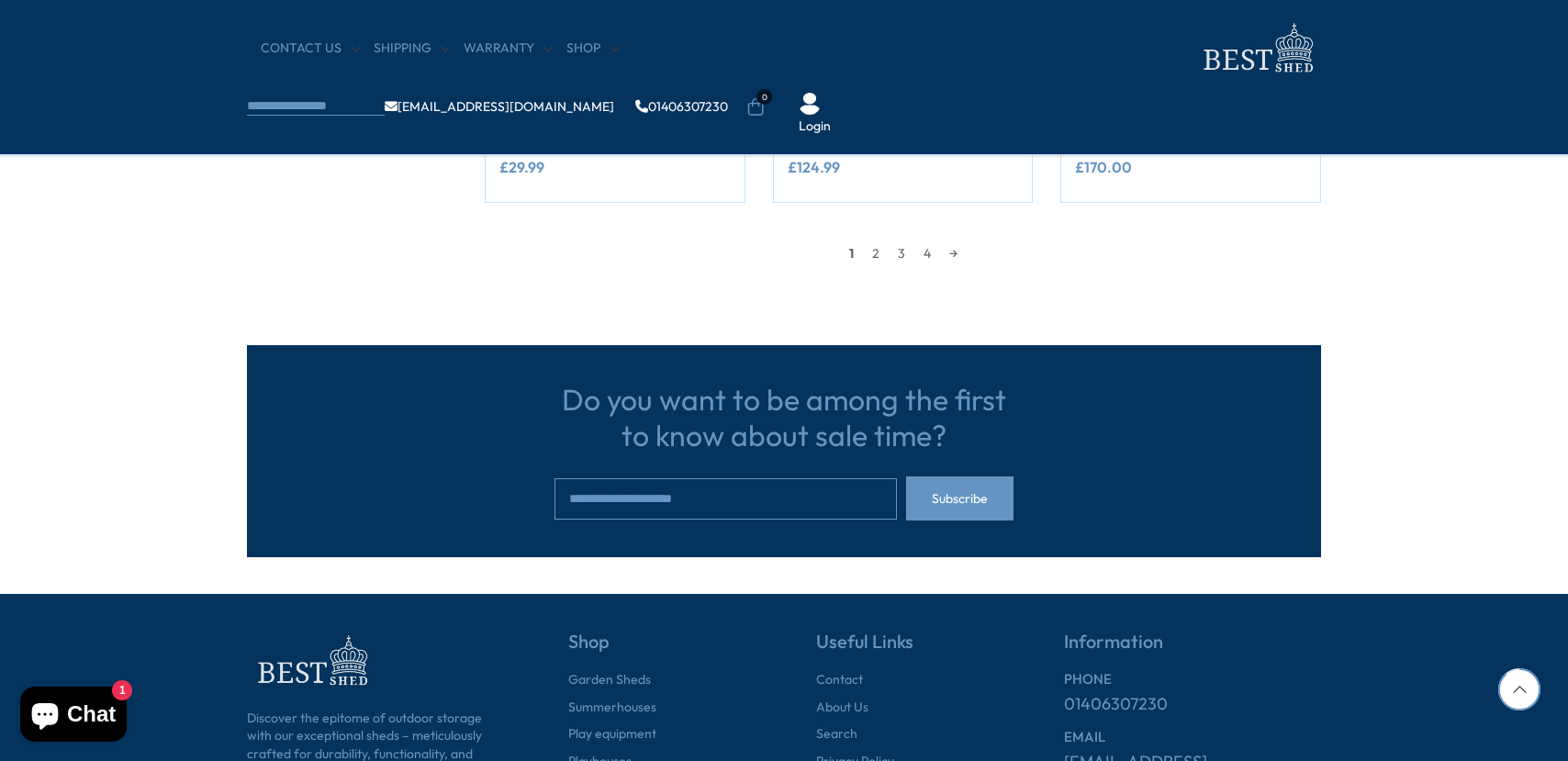
scroll to position [1836, 0]
